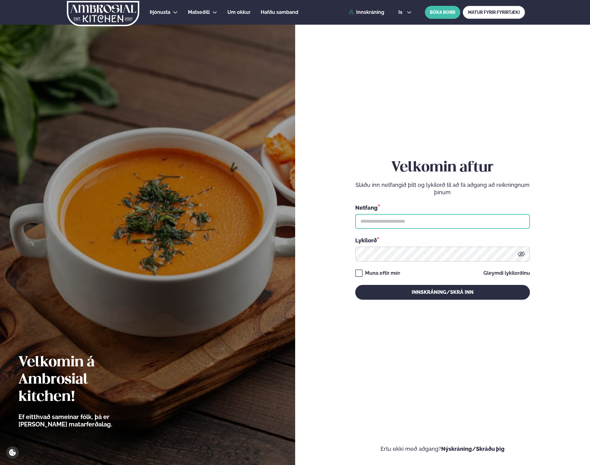
click at [392, 217] on input "text" at bounding box center [442, 221] width 175 height 15
type input "**********"
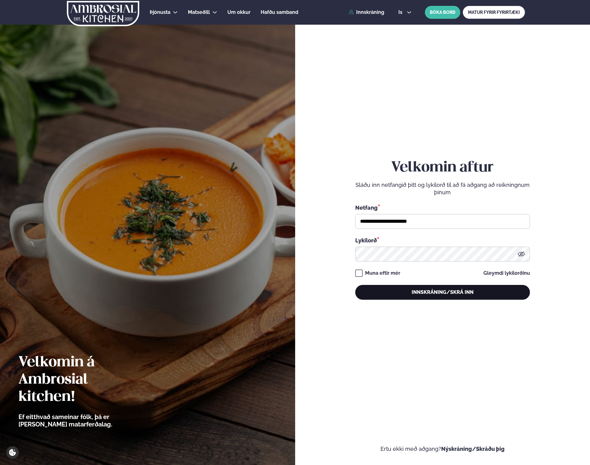
click at [408, 287] on button "Innskráning/Skrá inn" at bounding box center [442, 292] width 175 height 15
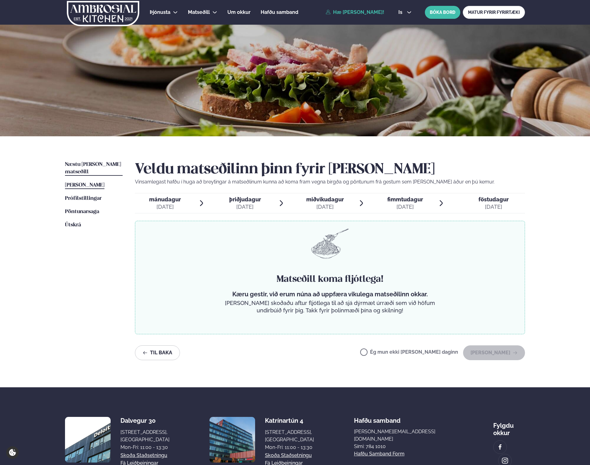
click at [76, 165] on span "Næstu [PERSON_NAME] matseðill" at bounding box center [93, 168] width 56 height 13
